Goal: Understand process/instructions

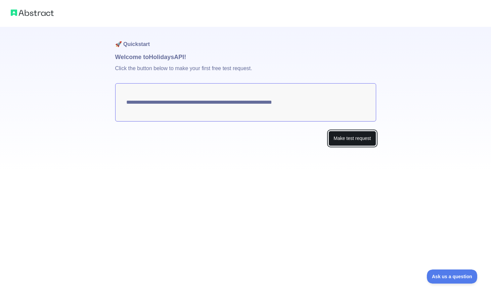
click at [358, 143] on button "Make test request" at bounding box center [351, 138] width 47 height 15
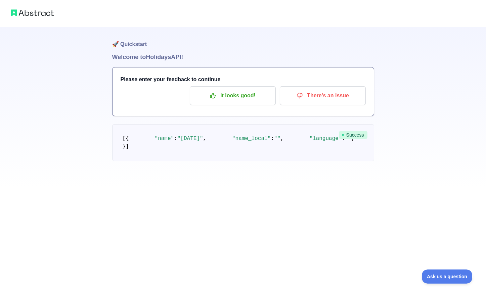
scroll to position [4, 0]
click at [189, 161] on pre "[ { "name" : "[DATE]" , "name_local" : "" , "language" : "" , "description" : "…" at bounding box center [243, 142] width 262 height 37
drag, startPoint x: 178, startPoint y: 228, endPoint x: 176, endPoint y: 213, distance: 14.9
click at [176, 161] on pre "[ { "name" : "[DATE]" , "name_local" : "" , "language" : "" , "description" : "…" at bounding box center [243, 142] width 262 height 37
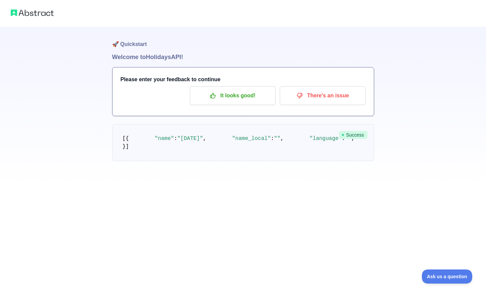
click at [265, 161] on pre "[ { "name" : "[DATE]" , "name_local" : "" , "language" : "" , "description" : "…" at bounding box center [243, 142] width 262 height 37
